Goal: Communication & Community: Answer question/provide support

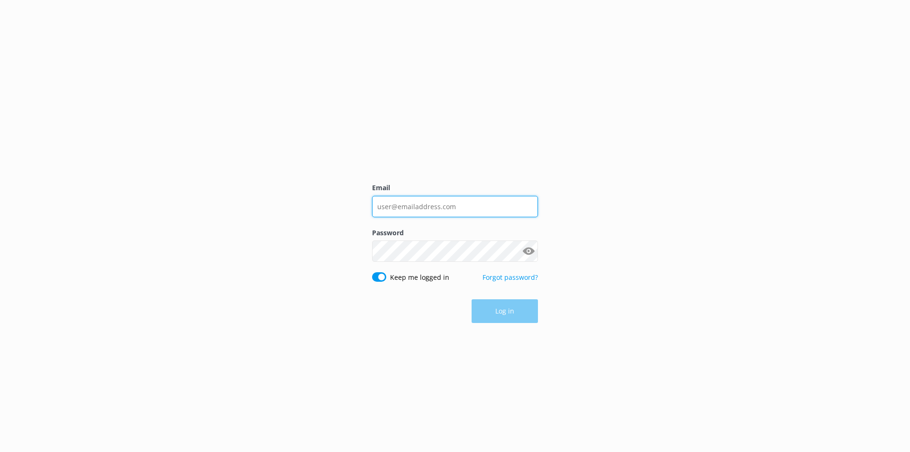
type input "[EMAIL_ADDRESS][DOMAIN_NAME]"
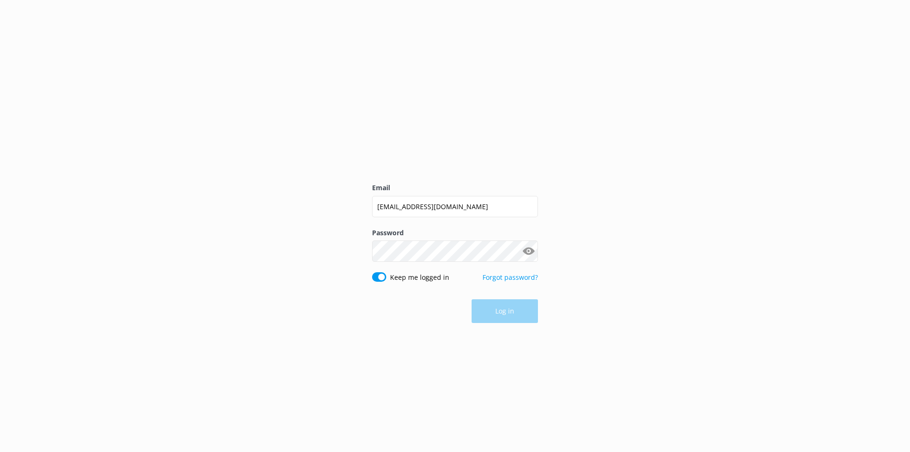
click at [505, 308] on div "Log in" at bounding box center [455, 311] width 166 height 24
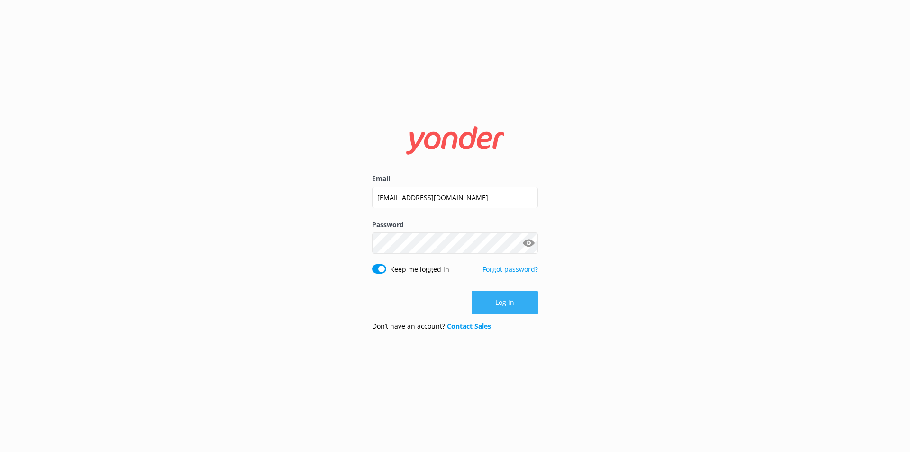
click at [500, 310] on button "Log in" at bounding box center [505, 303] width 66 height 24
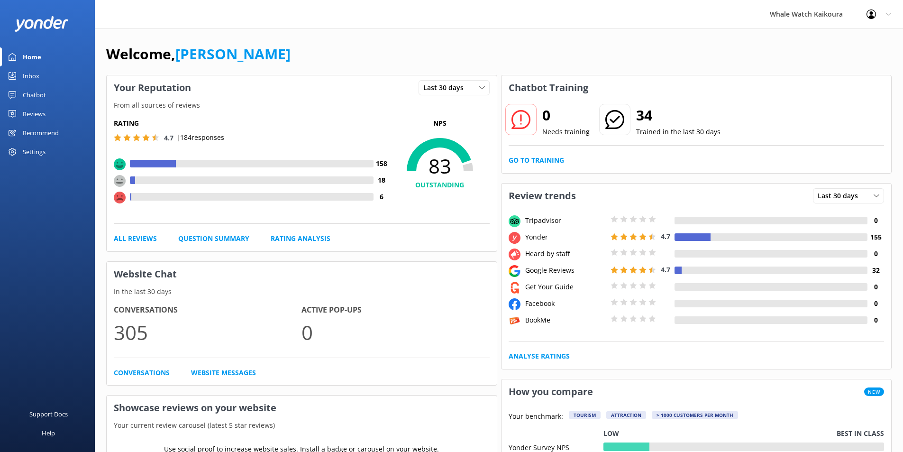
click at [49, 114] on link "Reviews" at bounding box center [47, 113] width 95 height 19
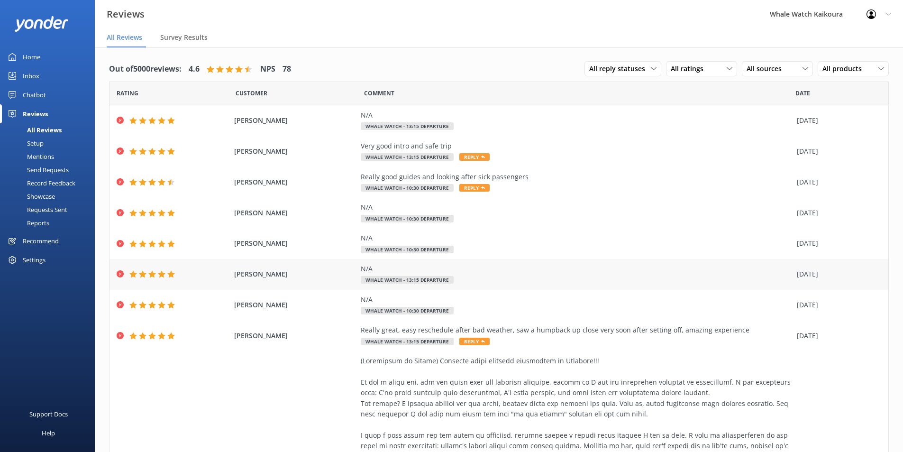
scroll to position [190, 0]
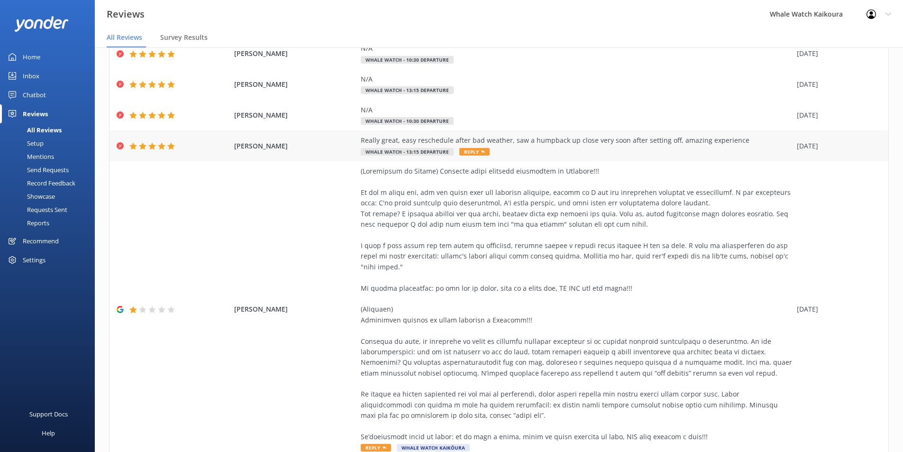
click at [389, 152] on span "Whale Watch - 13:15 departure" at bounding box center [407, 152] width 93 height 8
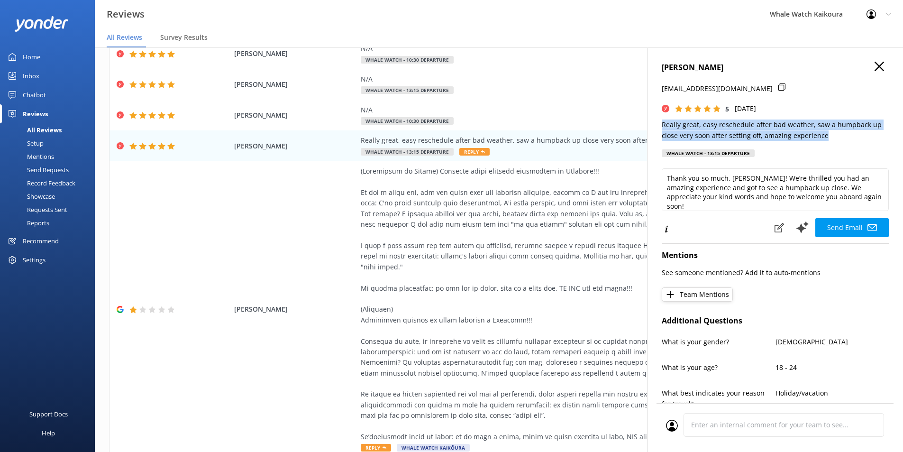
drag, startPoint x: 663, startPoint y: 124, endPoint x: 853, endPoint y: 138, distance: 190.7
click at [853, 138] on p "Really great, easy reschedule after bad weather, saw a humpback up close very s…" at bounding box center [775, 130] width 227 height 21
copy p "Really great, easy reschedule after bad weather, saw a humpback up close very s…"
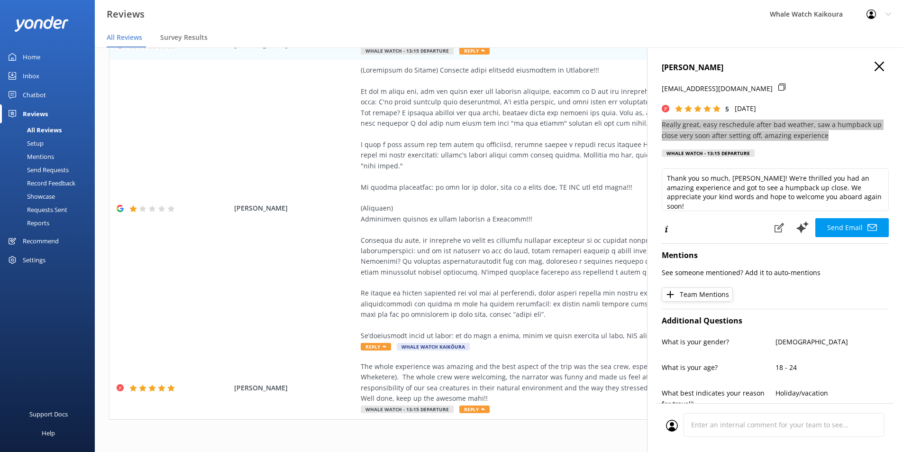
scroll to position [19, 0]
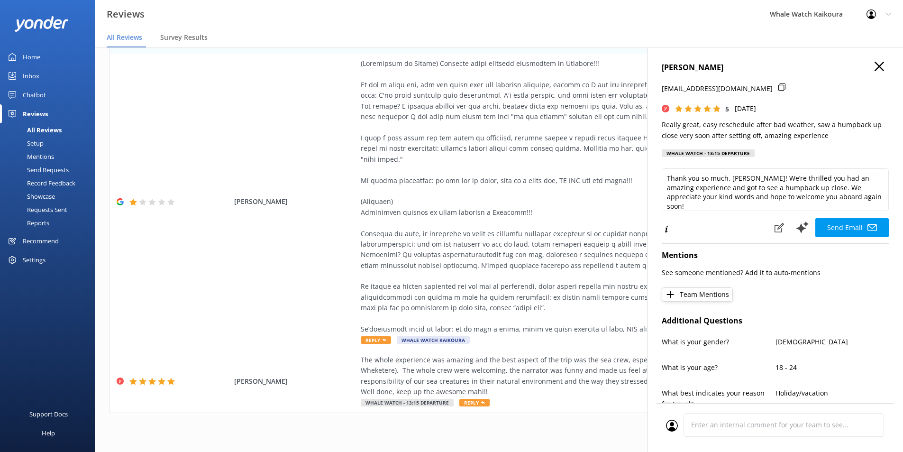
drag, startPoint x: 874, startPoint y: 61, endPoint x: 871, endPoint y: 77, distance: 16.4
click at [874, 61] on div "[PERSON_NAME] [PERSON_NAME][EMAIL_ADDRESS][DOMAIN_NAME] 5 [DATE] Really great, …" at bounding box center [775, 273] width 256 height 452
click at [875, 70] on icon "button" at bounding box center [879, 66] width 9 height 9
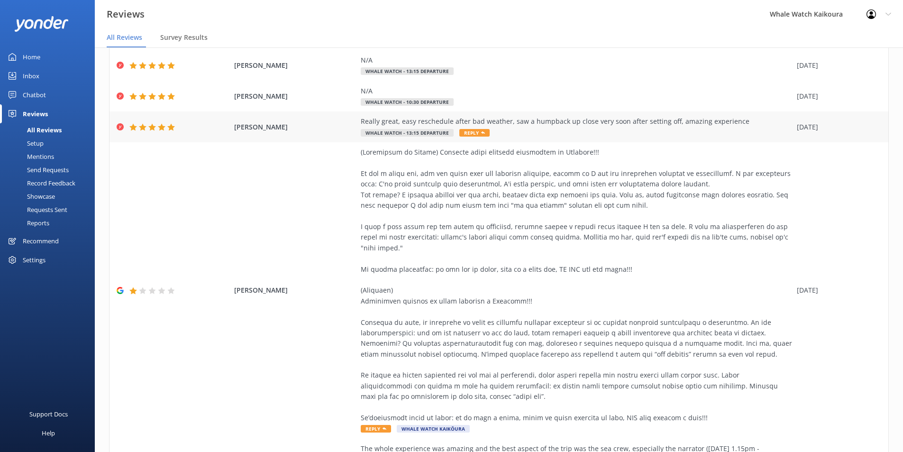
scroll to position [278, 0]
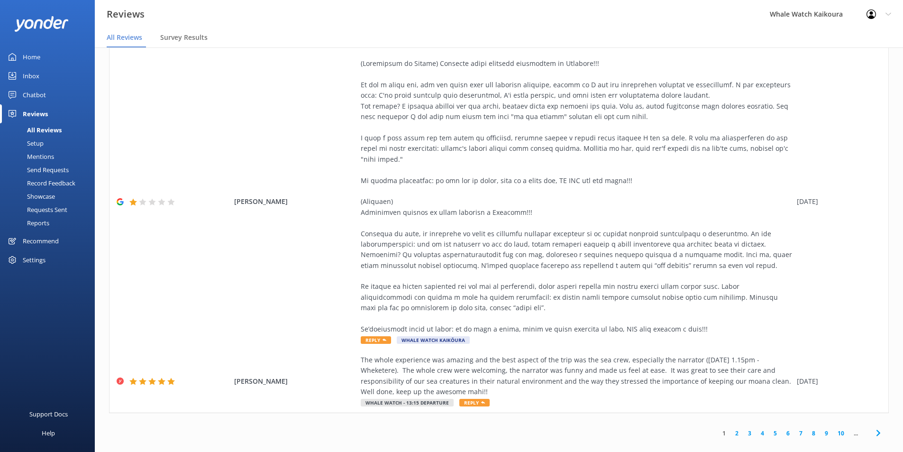
click at [873, 427] on icon at bounding box center [878, 432] width 11 height 11
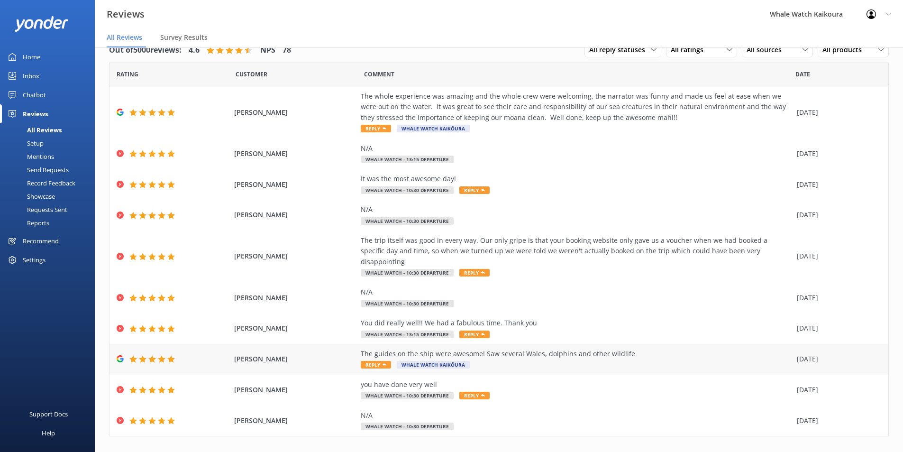
click at [420, 349] on div "The guides on the ship were awesome! Saw several Wales, dolphins and other wild…" at bounding box center [577, 354] width 432 height 10
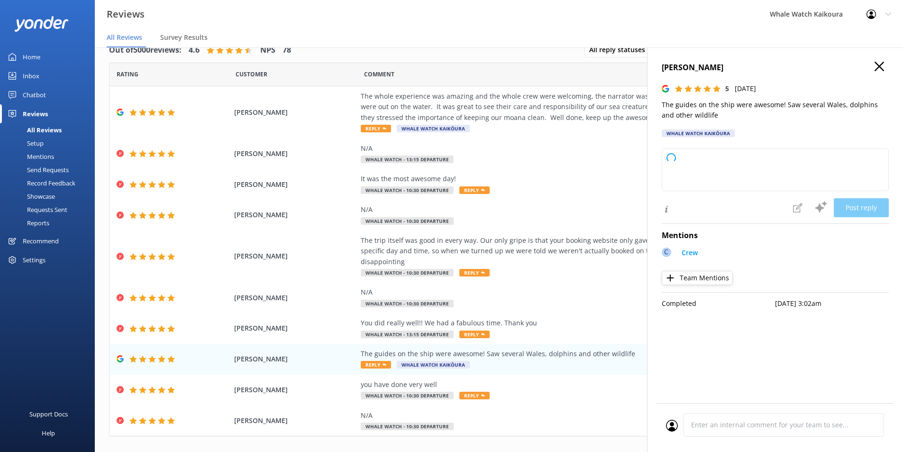
type textarea "Thank you so much for your wonderful review! We're thrilled to hear you enjoyed…"
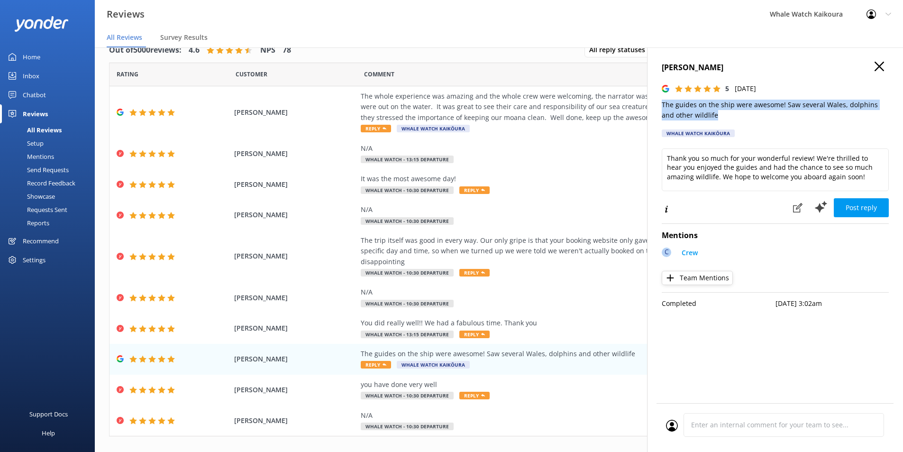
drag, startPoint x: 663, startPoint y: 103, endPoint x: 706, endPoint y: 116, distance: 44.9
click at [706, 116] on p "The guides on the ship were awesome! Saw several Wales, dolphins and other wild…" at bounding box center [775, 110] width 227 height 21
copy p "The guides on the ship were awesome! Saw several Wales, dolphins and other wild…"
click at [494, 253] on div "The trip itself was good in every way. Our only gripe is that your booking webs…" at bounding box center [577, 251] width 432 height 32
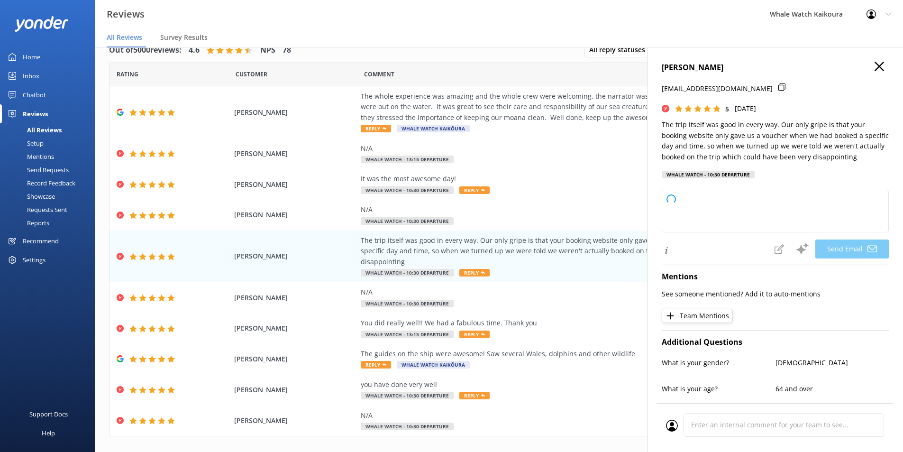
type textarea "Thank you so much for your feedback, [PERSON_NAME]! We're glad you enjoyed the …"
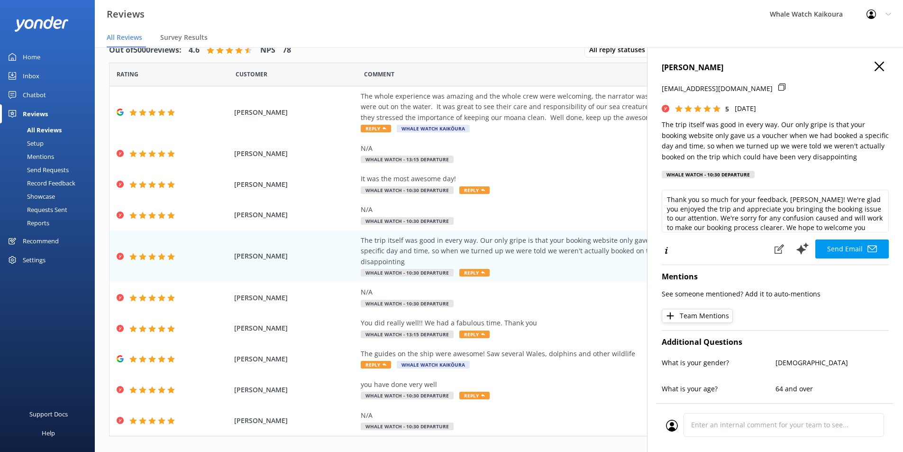
click at [875, 67] on use "button" at bounding box center [879, 66] width 9 height 9
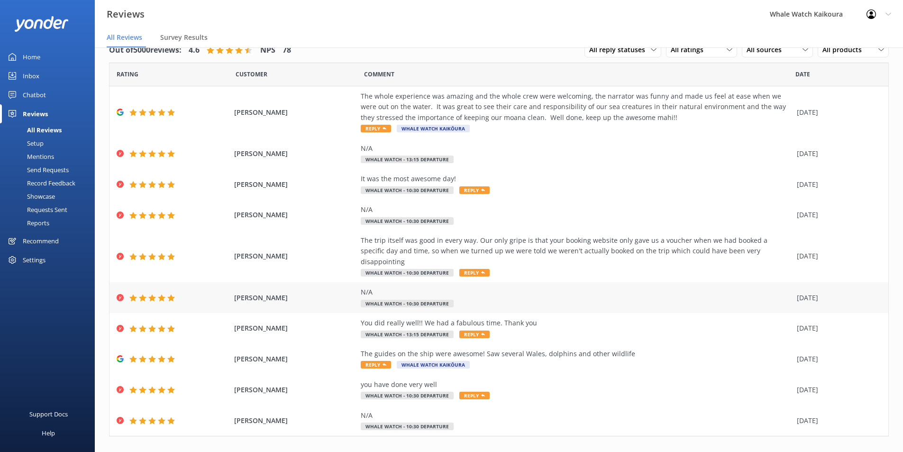
scroll to position [24, 0]
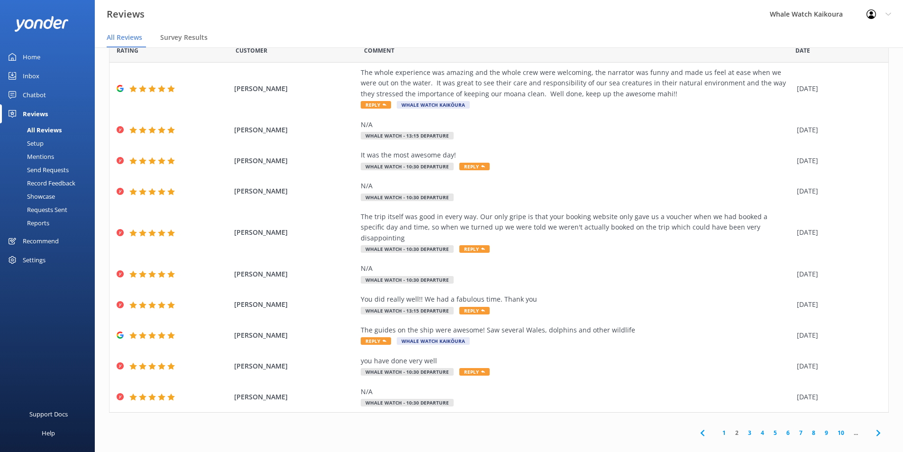
click at [873, 427] on icon at bounding box center [878, 432] width 11 height 11
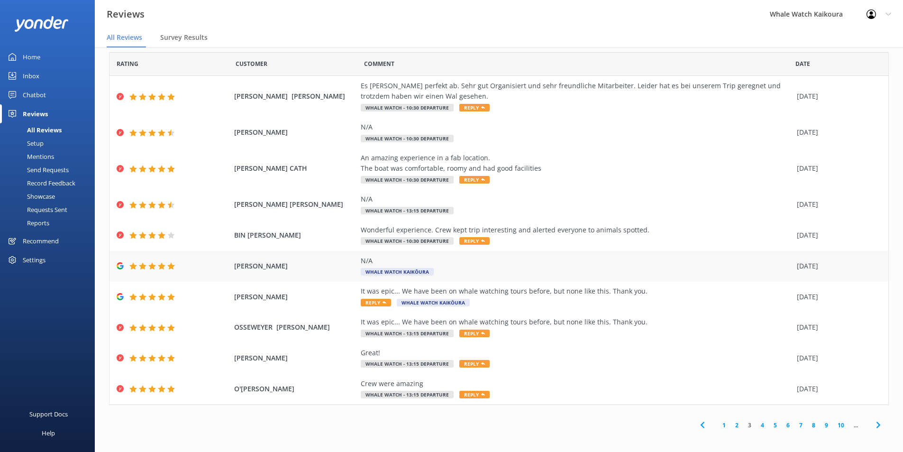
scroll to position [13, 0]
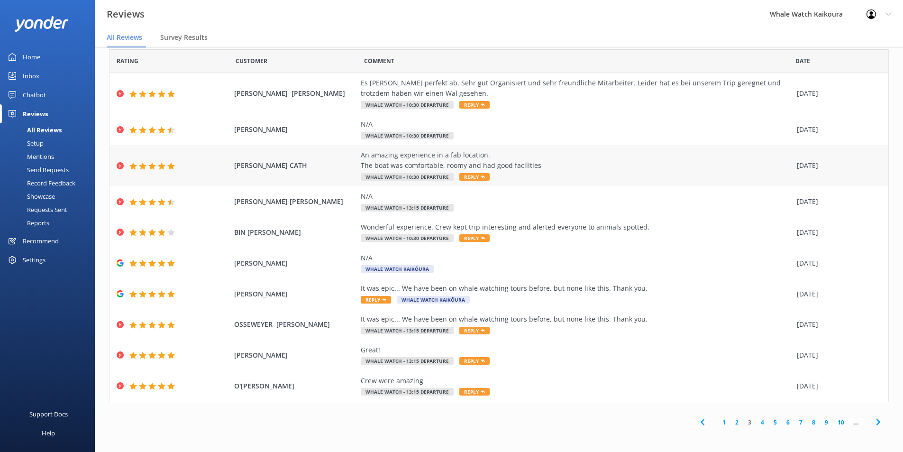
click at [485, 157] on div "An amazing experience in a fab location. The boat was comfortable, roomy and ha…" at bounding box center [577, 160] width 432 height 21
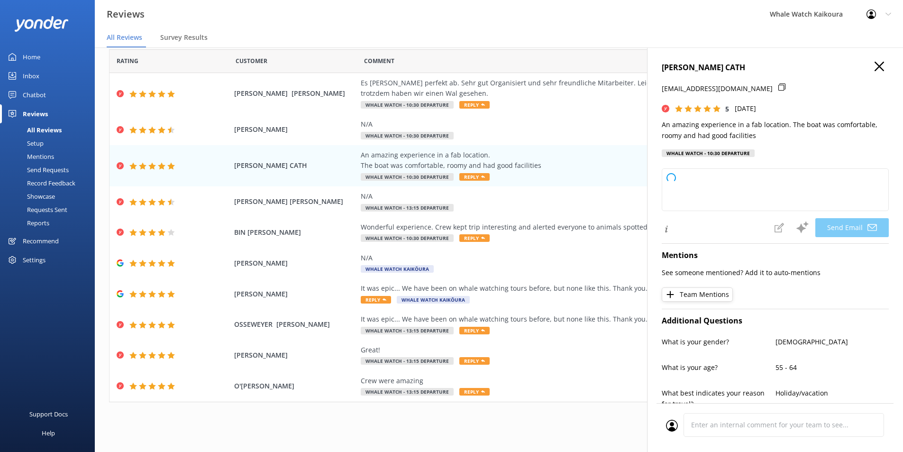
type textarea "Thank you so much, [PERSON_NAME]! We're delighted you had an amazing experience…"
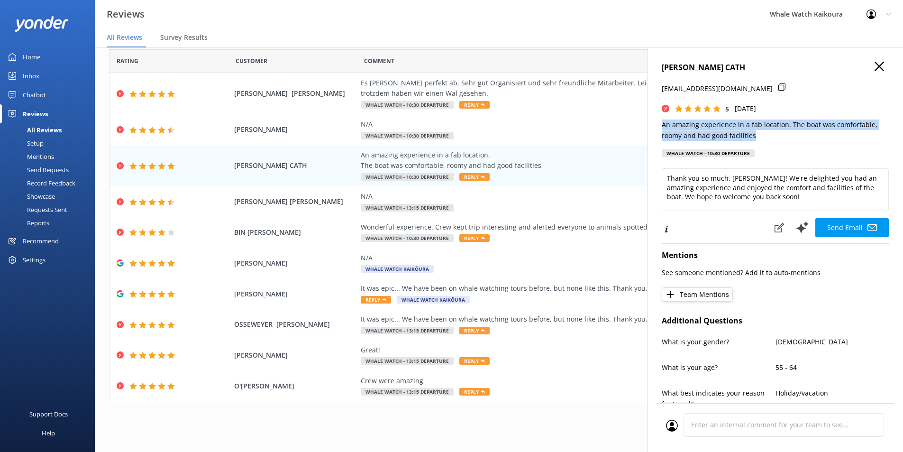
drag, startPoint x: 660, startPoint y: 122, endPoint x: 753, endPoint y: 136, distance: 93.5
click at [753, 136] on div "[PERSON_NAME] CATH [EMAIL_ADDRESS][DOMAIN_NAME] 5 [DATE] An amazing experience …" at bounding box center [775, 273] width 256 height 452
copy p "An amazing experience in a fab location. The boat was comfortable, roomy and ha…"
click at [876, 68] on icon "button" at bounding box center [879, 66] width 9 height 9
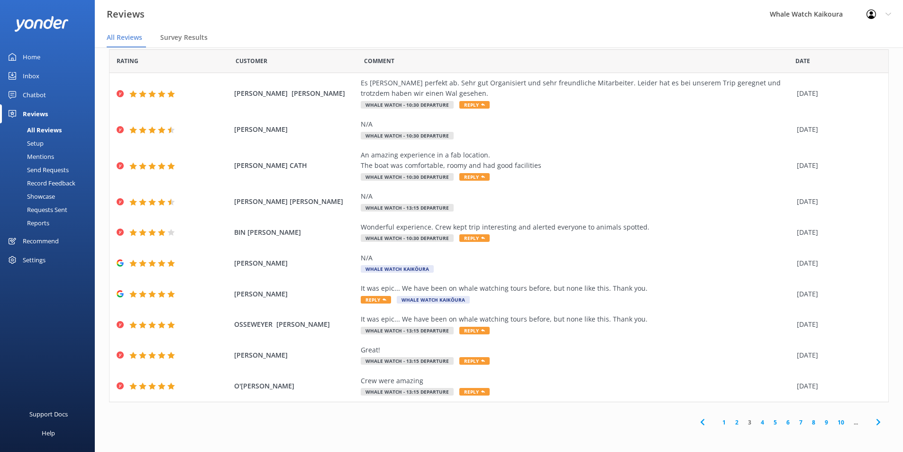
click at [873, 419] on icon at bounding box center [878, 421] width 11 height 11
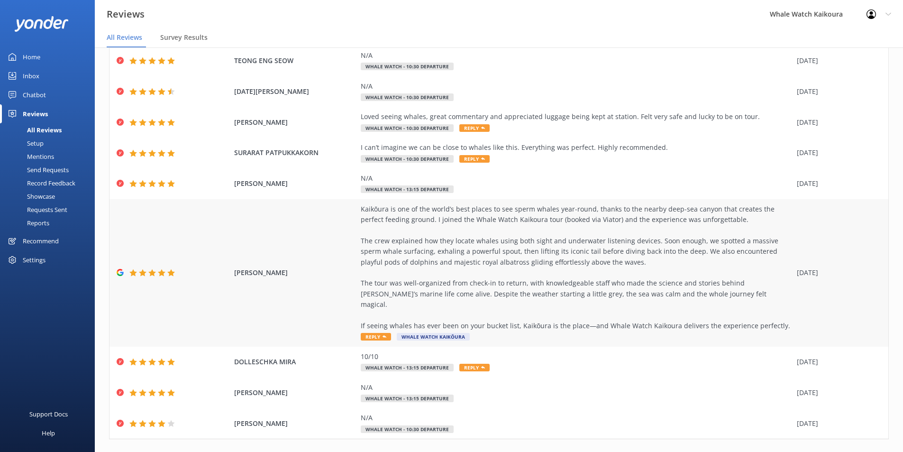
scroll to position [98, 0]
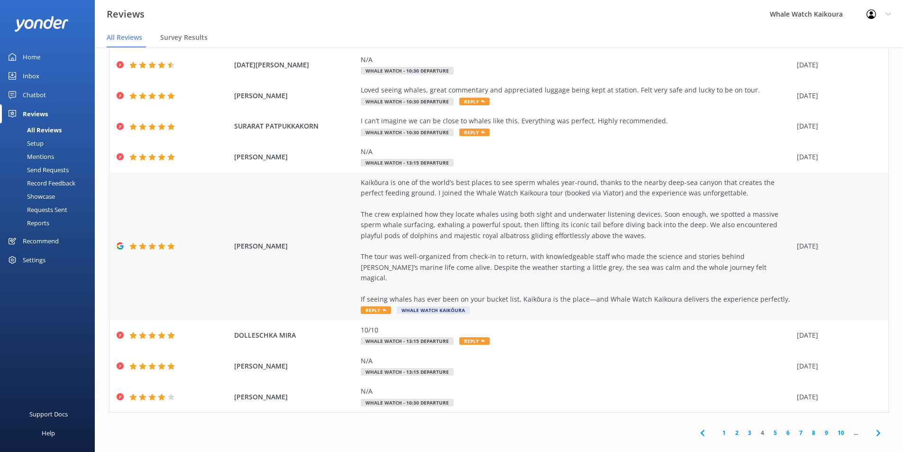
click at [411, 230] on div "Kaikōura is one of the world’s best places to see sperm whales year-round, than…" at bounding box center [577, 241] width 432 height 128
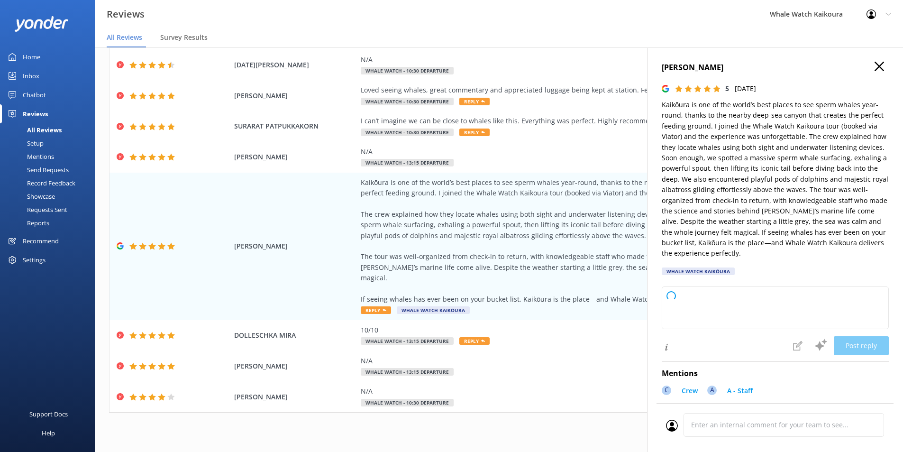
type textarea "Thank you so much for your wonderful review! We're delighted to hear you had su…"
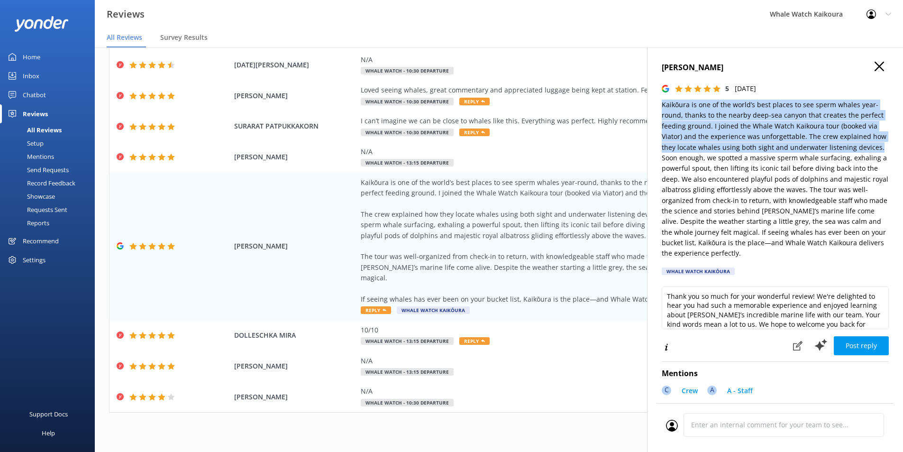
drag, startPoint x: 661, startPoint y: 106, endPoint x: 878, endPoint y: 147, distance: 220.5
click at [878, 147] on div "[PERSON_NAME] 5 [DATE] Whale Watch Kaikōura Thank you so much for your wonderfu…" at bounding box center [775, 273] width 256 height 452
copy p "Kaikōura is one of the world’s best places to see sperm whales year-round, than…"
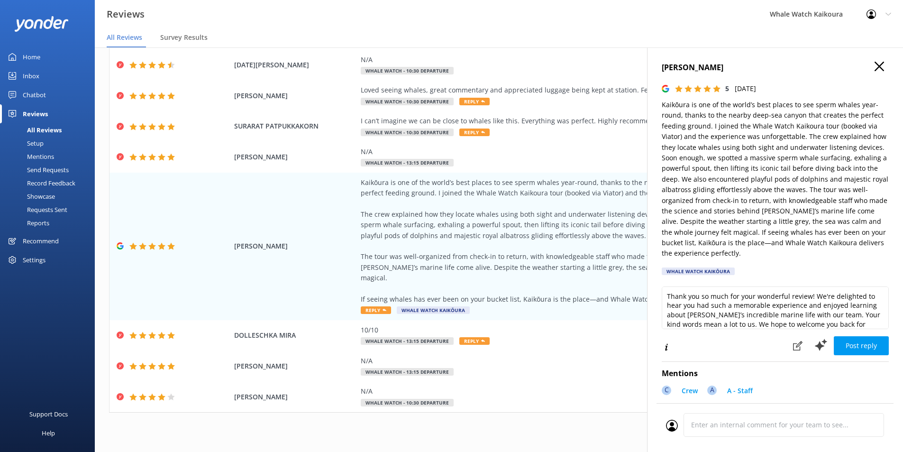
click at [699, 218] on p "Kaikōura is one of the world’s best places to see sperm whales year-round, than…" at bounding box center [775, 179] width 227 height 159
click at [595, 298] on div "Kaikōura is one of the world’s best places to see sperm whales year-round, than…" at bounding box center [577, 246] width 432 height 138
click at [875, 65] on icon "button" at bounding box center [879, 66] width 9 height 9
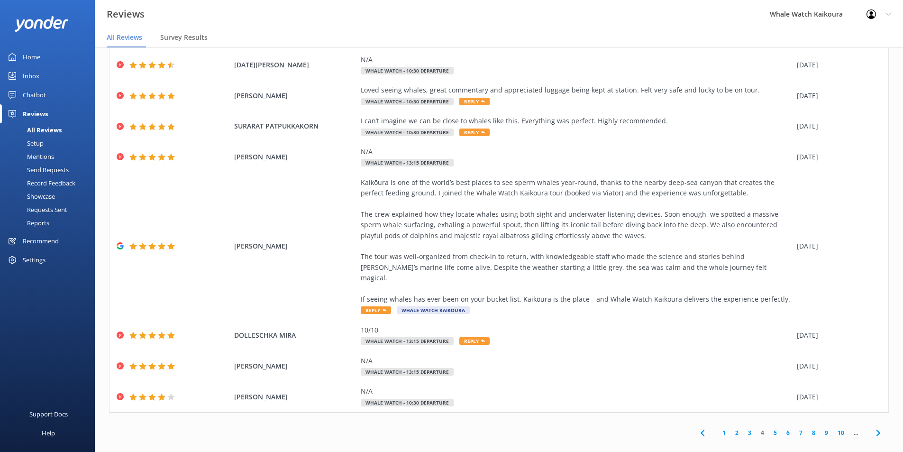
click at [876, 430] on use at bounding box center [878, 433] width 4 height 6
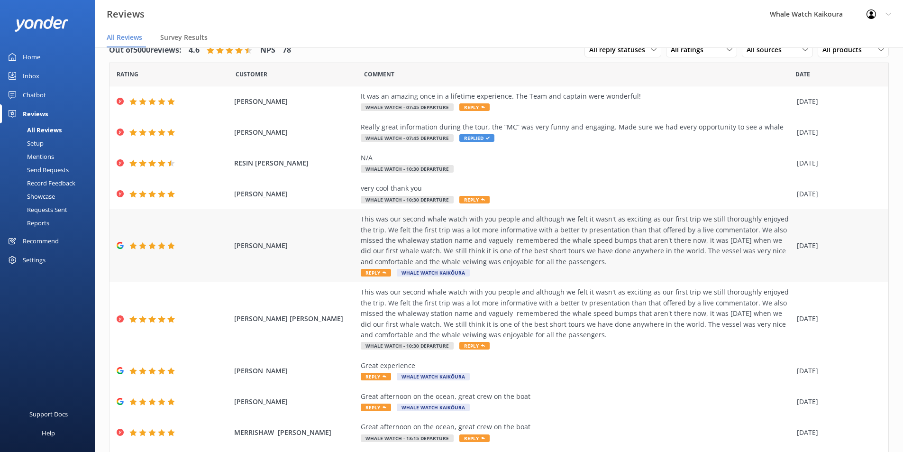
click at [414, 240] on div "This was our second whale watch with you people and although we felt it wasn't …" at bounding box center [577, 240] width 432 height 53
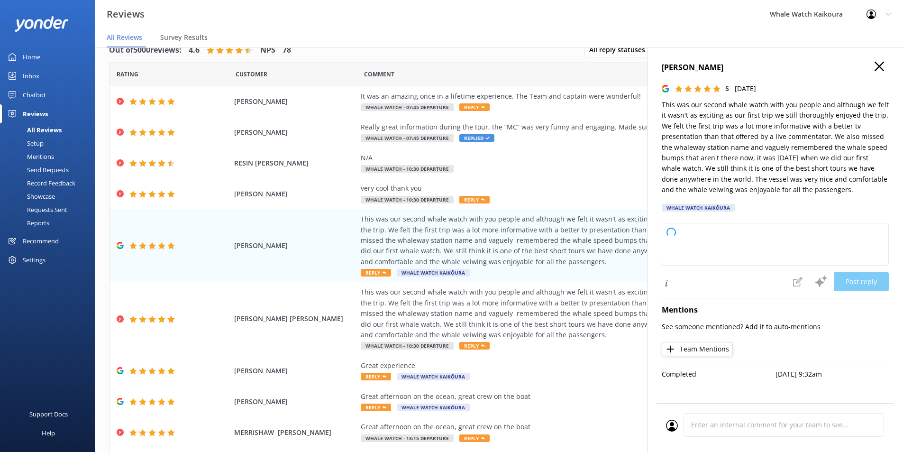
type textarea "Thank you so much for joining us again after all these years and for your wonde…"
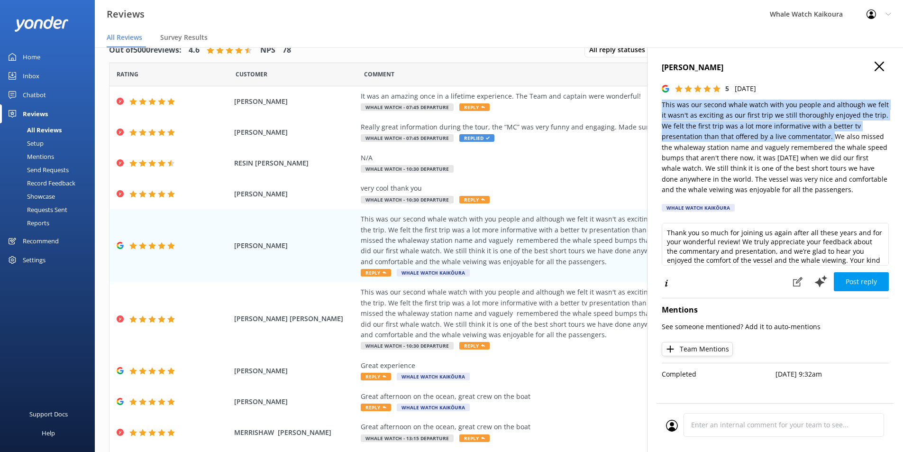
drag, startPoint x: 661, startPoint y: 105, endPoint x: 791, endPoint y: 135, distance: 132.8
click at [791, 135] on div "[PERSON_NAME] 5 [DATE] This was our second whale watch with you people and alth…" at bounding box center [775, 273] width 256 height 452
copy p "This was our second whale watch with you people and although we felt it wasn't …"
drag, startPoint x: 879, startPoint y: 65, endPoint x: 736, endPoint y: 103, distance: 148.2
click at [879, 65] on use "button" at bounding box center [879, 66] width 9 height 9
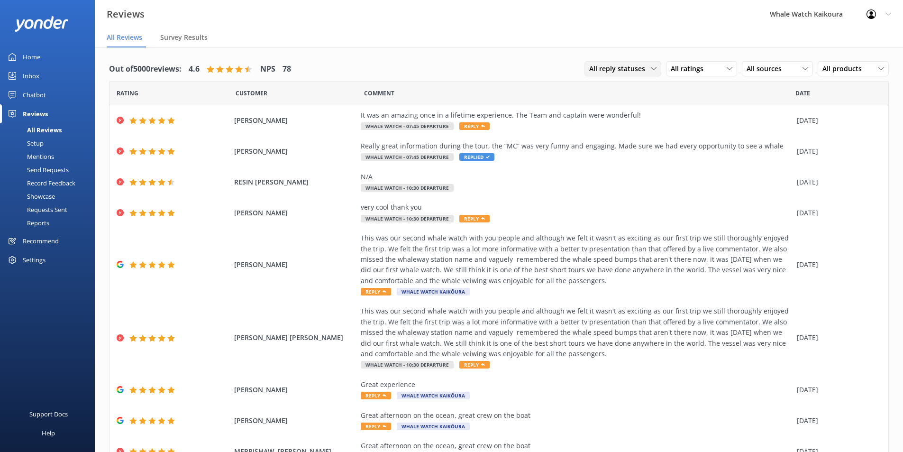
click at [627, 67] on span "All reply statuses" at bounding box center [620, 69] width 62 height 10
click at [673, 72] on span "All ratings" at bounding box center [690, 69] width 38 height 10
click at [695, 146] on div "Detractors" at bounding box center [702, 145] width 44 height 9
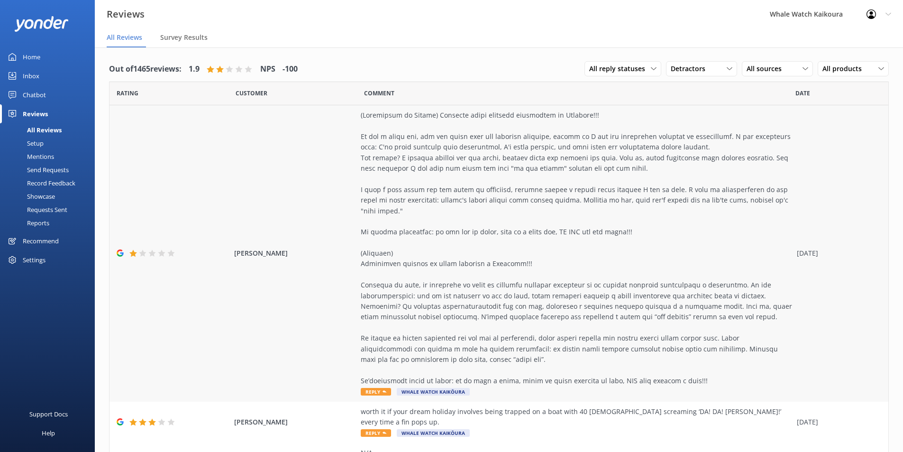
click at [455, 163] on div at bounding box center [577, 248] width 432 height 276
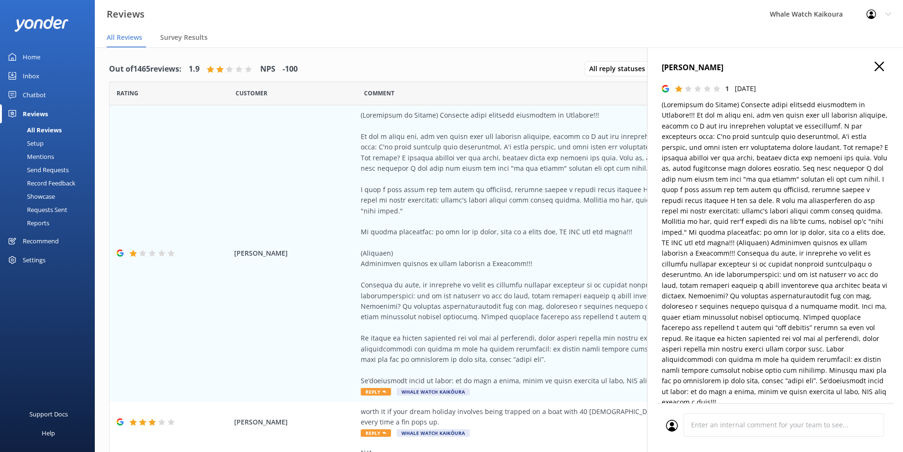
type textarea "Thank you for sharing your feedback, and we’re very sorry to hear about your ex…"
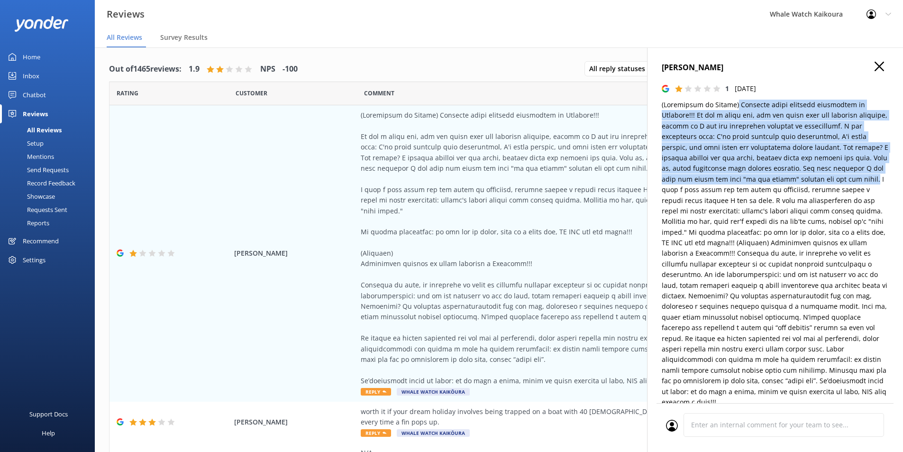
drag, startPoint x: 732, startPoint y: 105, endPoint x: 825, endPoint y: 179, distance: 118.4
click at [825, 179] on p at bounding box center [775, 254] width 227 height 308
copy p "Terrible whale watching experience in [GEOGRAPHIC_DATA]!!! It was a sunny day, …"
click at [876, 65] on icon "button" at bounding box center [879, 66] width 9 height 9
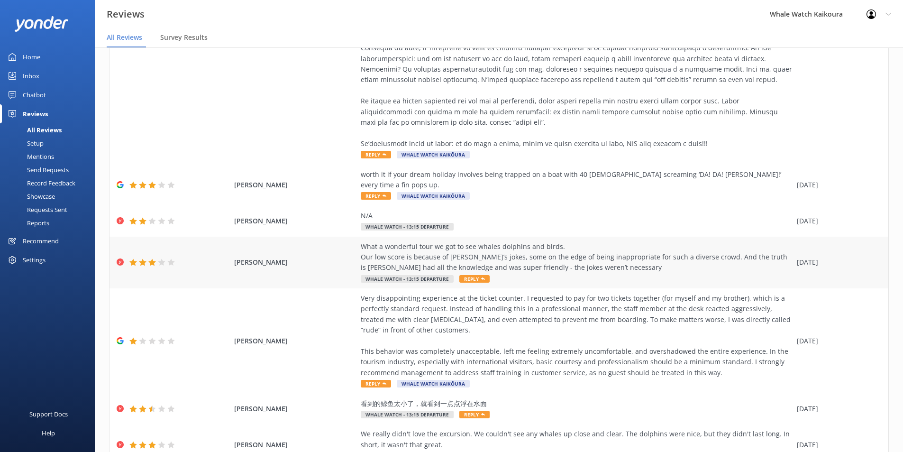
scroll to position [379, 0]
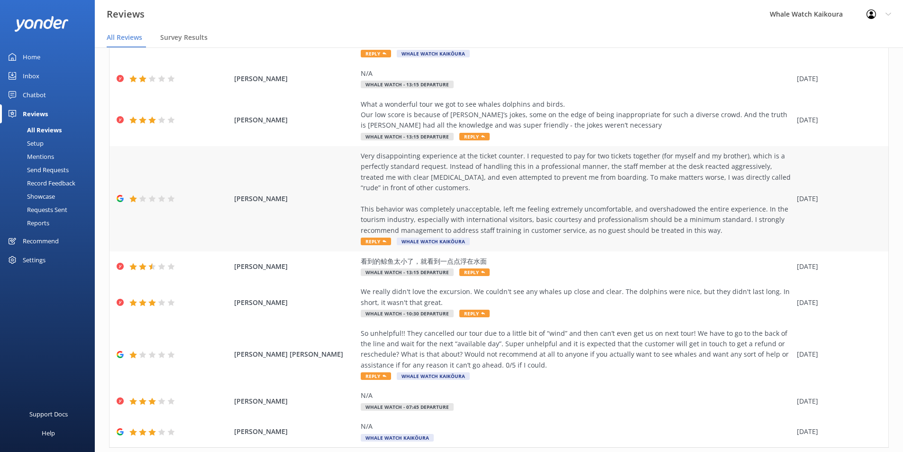
click at [425, 153] on div "Very disappointing experience at the ticket counter. I requested to pay for two…" at bounding box center [577, 193] width 432 height 85
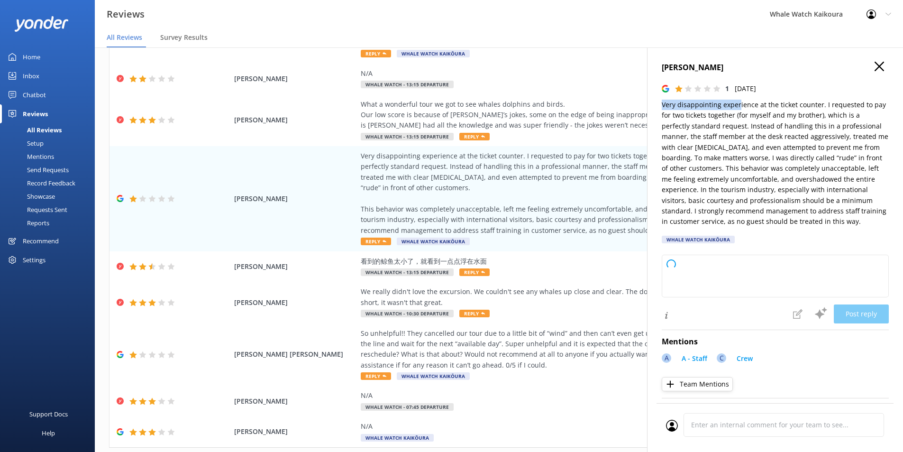
type textarea "Thank you for taking the time to share your feedback. We are truly sorry to hea…"
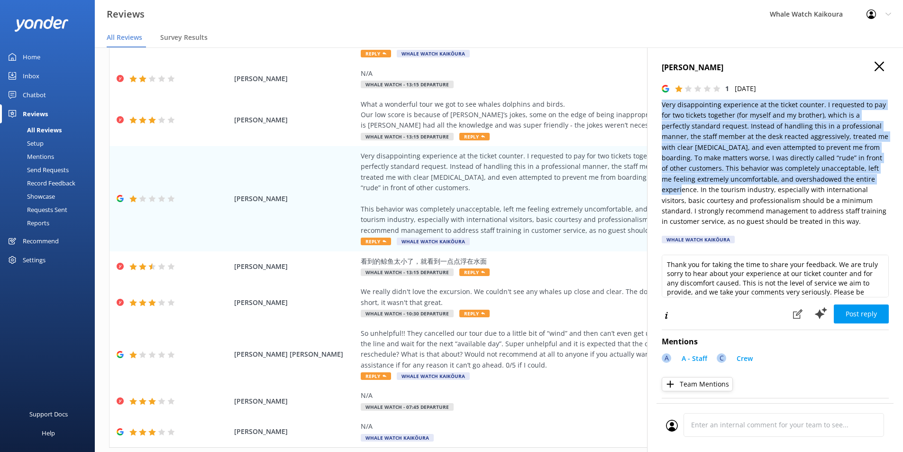
drag, startPoint x: 662, startPoint y: 104, endPoint x: 873, endPoint y: 181, distance: 225.0
click at [873, 181] on div "[PERSON_NAME] 1 [DATE] Very disappointing experience at the ticket counter. I r…" at bounding box center [775, 273] width 256 height 452
copy p "Very disappointing experience at the ticket counter. I requested to pay for two…"
click at [877, 68] on icon "button" at bounding box center [879, 66] width 9 height 9
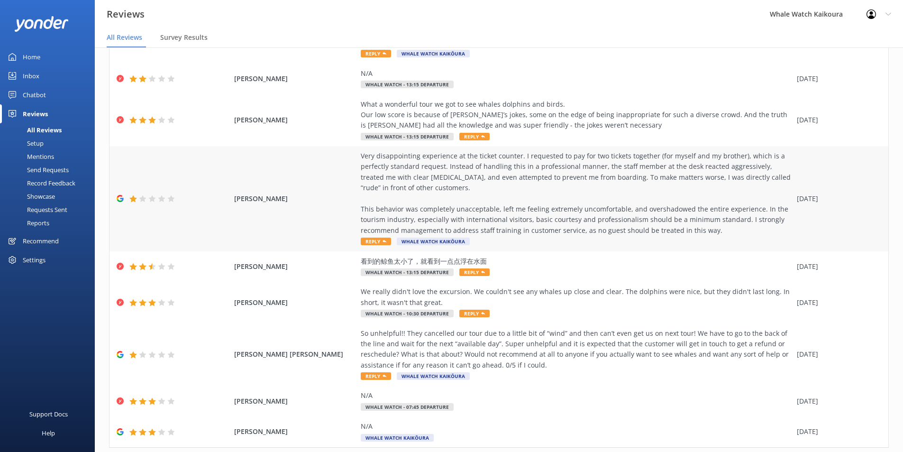
scroll to position [385, 0]
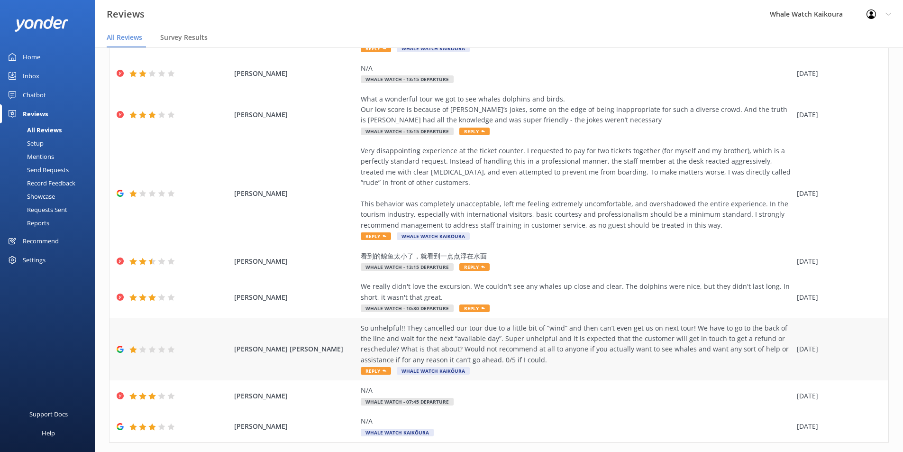
click at [495, 323] on div "So unhelpful!! They cancelled our tour due to a little bit of “wind” and then c…" at bounding box center [577, 344] width 432 height 43
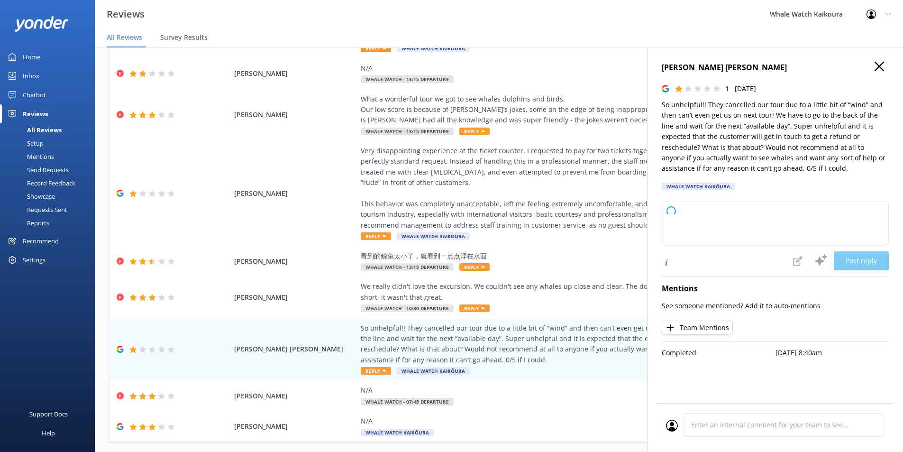
type textarea "Thank you for sharing your feedback. We’re truly sorry for your disappointing e…"
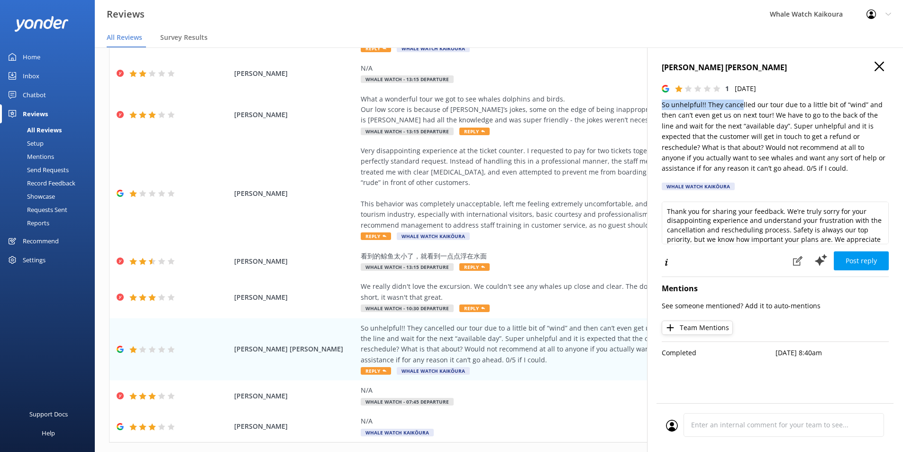
drag, startPoint x: 661, startPoint y: 103, endPoint x: 741, endPoint y: 108, distance: 80.3
click at [741, 108] on div "[PERSON_NAME] [PERSON_NAME] 1 [DATE] So unhelpful!! They cancelled our tour due…" at bounding box center [775, 273] width 256 height 452
click at [596, 95] on div "What a wonderful tour we got to see whales dolphins and birds. Our low score is…" at bounding box center [577, 110] width 432 height 32
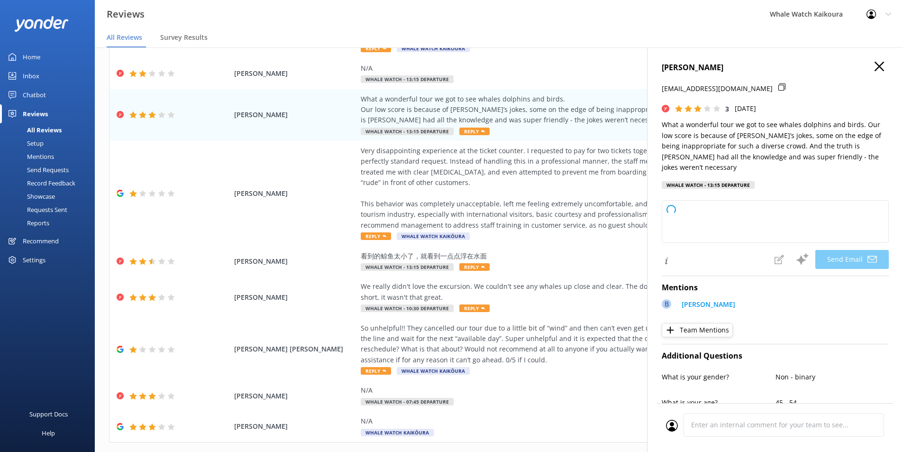
type textarea "Thank you for your feedback, [PERSON_NAME]! We’re glad you enjoyed seeing the w…"
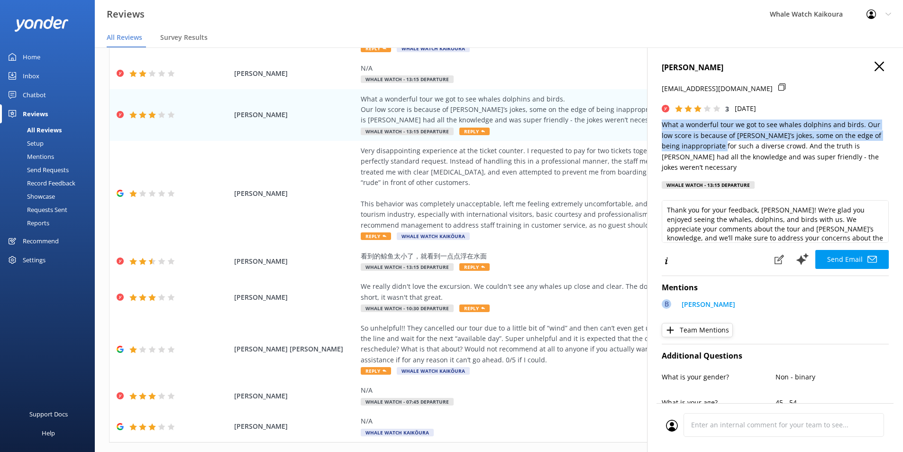
drag, startPoint x: 660, startPoint y: 124, endPoint x: 732, endPoint y: 143, distance: 74.7
click at [732, 143] on div "ADAMSFIELD JAIME [EMAIL_ADDRESS][DOMAIN_NAME] 3 [DATE] What a wonderful tour we…" at bounding box center [775, 273] width 256 height 452
click at [732, 143] on p "What a wonderful tour we got to see whales dolphins and birds. Our low score is…" at bounding box center [775, 146] width 227 height 53
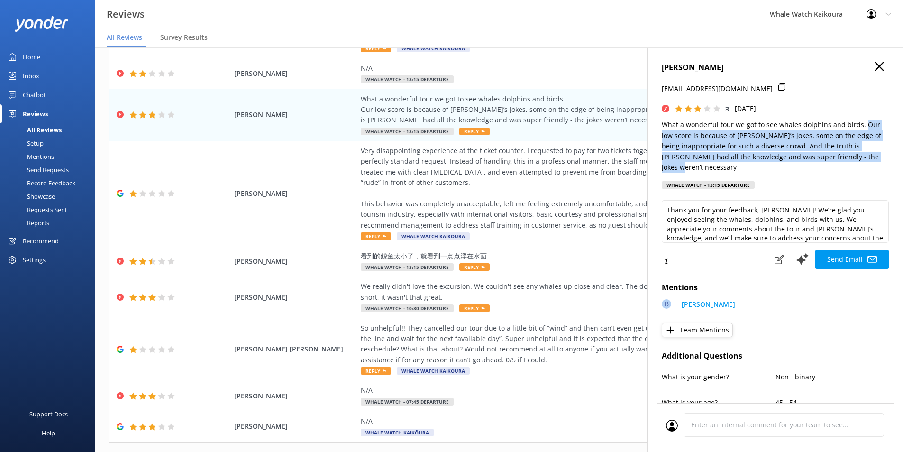
drag, startPoint x: 861, startPoint y: 126, endPoint x: 863, endPoint y: 155, distance: 29.0
click at [863, 155] on p "What a wonderful tour we got to see whales dolphins and birds. Our low score is…" at bounding box center [775, 146] width 227 height 53
copy p "Our low score is because of [PERSON_NAME]’s jokes, some on the edge of being in…"
